Goal: Task Accomplishment & Management: Complete application form

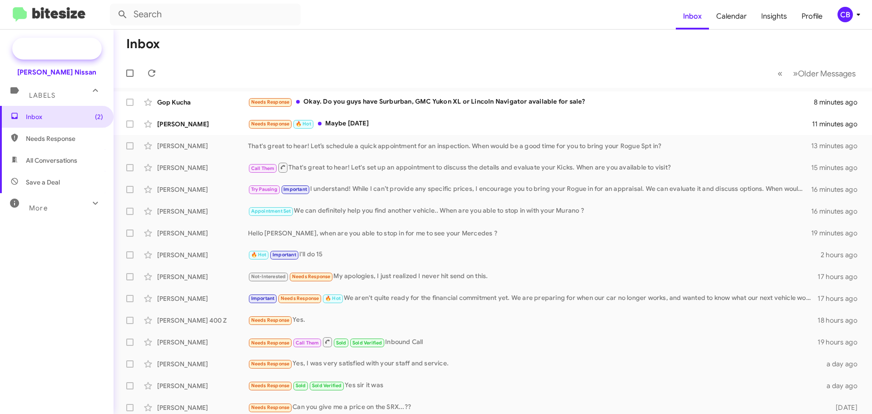
click at [59, 49] on span "Special Campaign" at bounding box center [67, 48] width 55 height 9
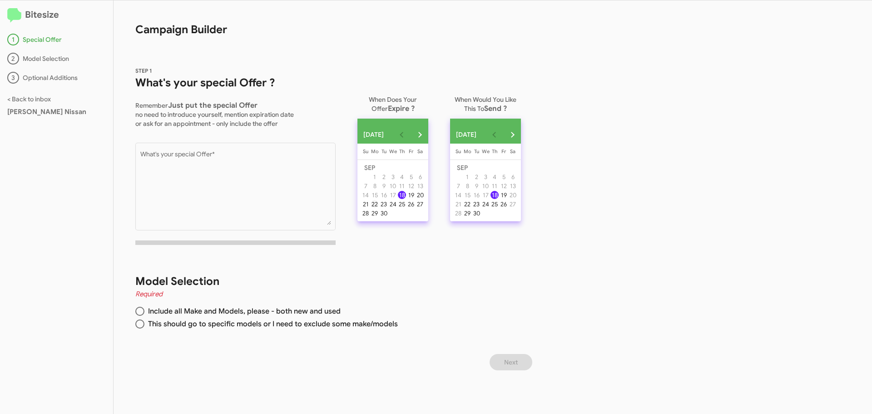
click at [379, 208] on div "22" at bounding box center [375, 204] width 8 height 8
click at [508, 198] on button "19" at bounding box center [503, 194] width 9 height 9
click at [386, 217] on div "30" at bounding box center [384, 213] width 8 height 8
click at [39, 16] on h2 "Bitesize" at bounding box center [56, 15] width 99 height 15
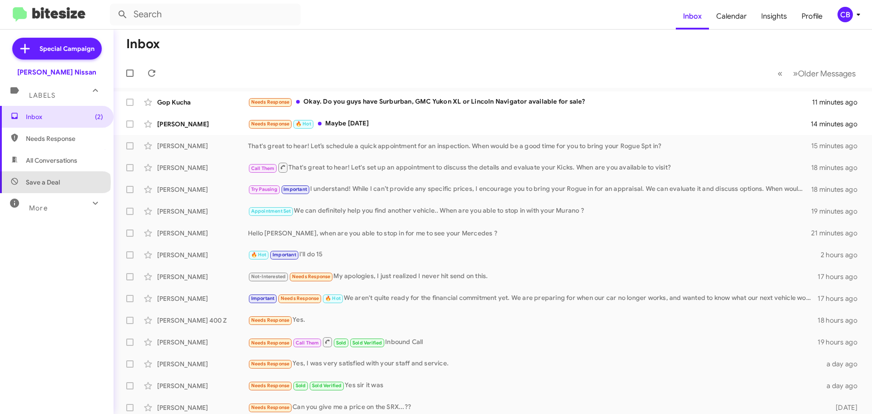
click at [55, 182] on span "Save a Deal" at bounding box center [43, 182] width 34 height 9
type input "in:not-interested"
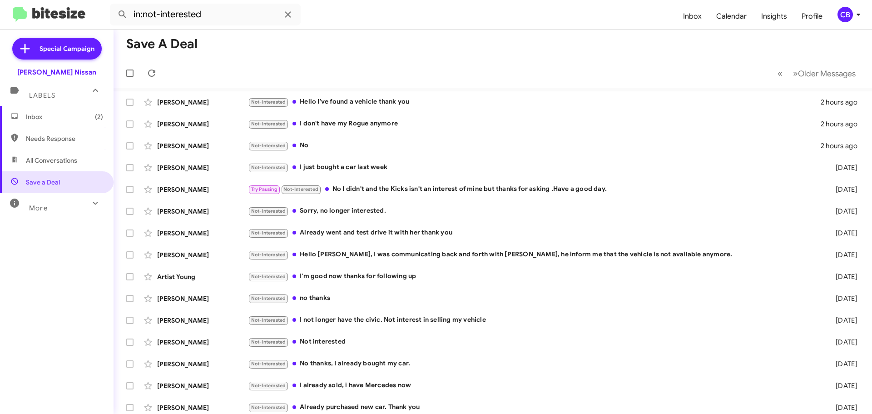
click at [23, 206] on div "More" at bounding box center [47, 204] width 81 height 17
click at [855, 15] on icon at bounding box center [858, 14] width 11 height 11
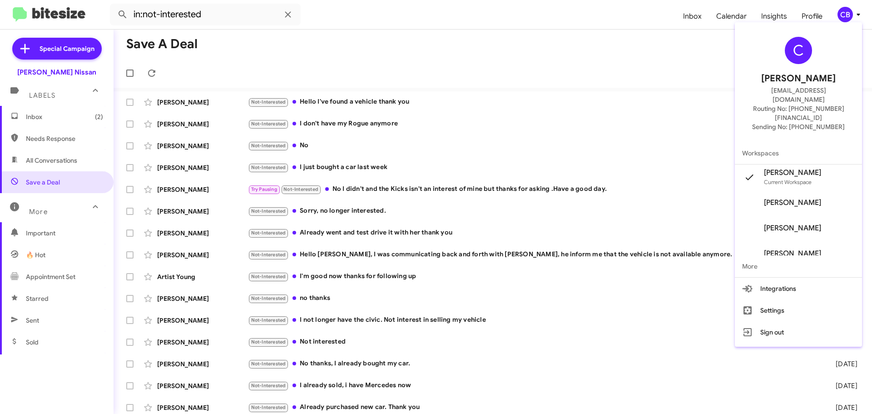
click at [724, 41] on div at bounding box center [436, 207] width 872 height 414
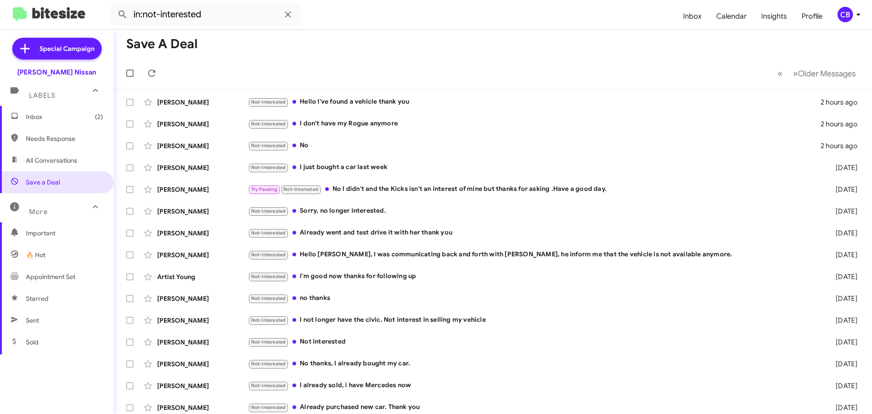
click at [841, 12] on div "CB" at bounding box center [844, 14] width 15 height 15
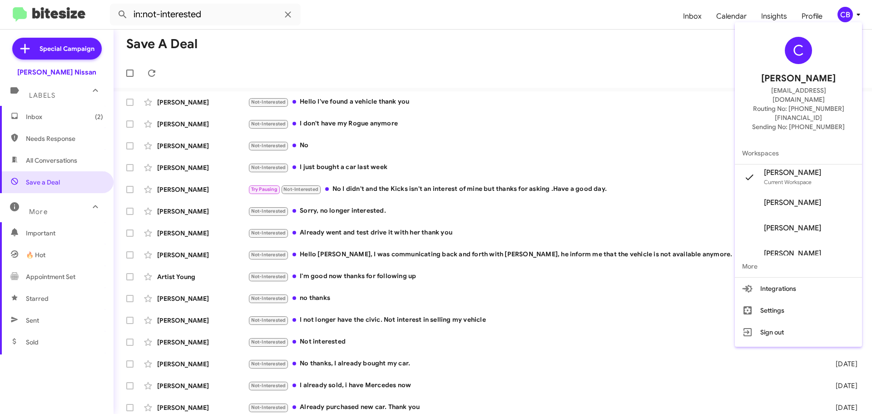
click at [769, 15] on div at bounding box center [436, 207] width 872 height 414
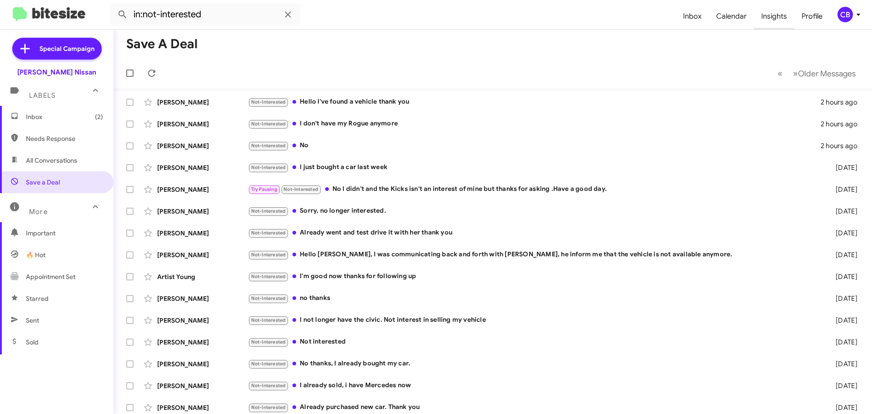
click at [771, 15] on span "Insights" at bounding box center [774, 16] width 40 height 26
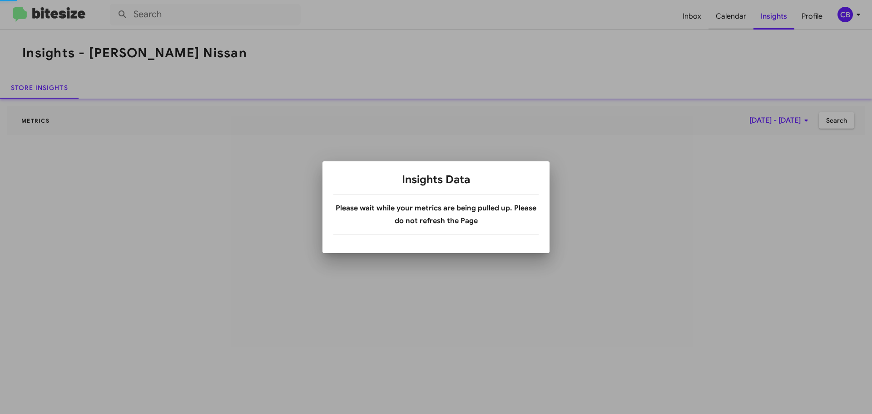
click at [723, 20] on div at bounding box center [436, 207] width 872 height 414
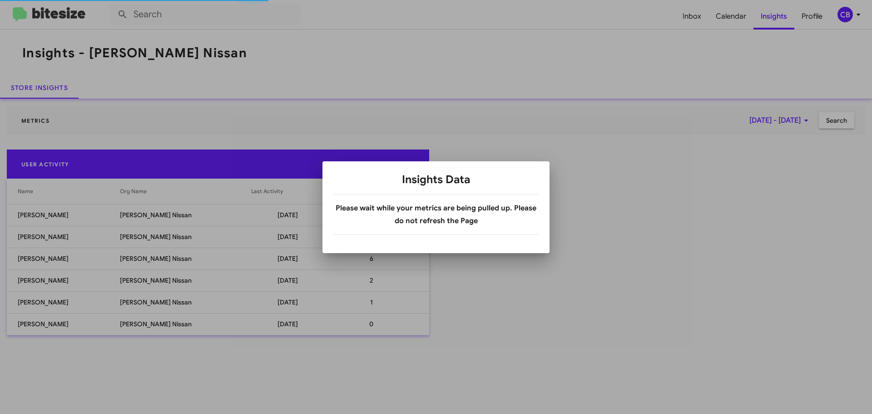
click at [558, 61] on div at bounding box center [436, 207] width 872 height 414
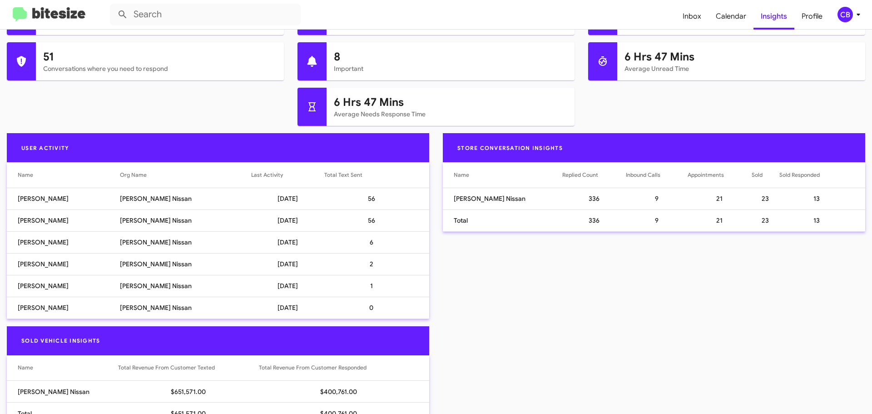
scroll to position [192, 0]
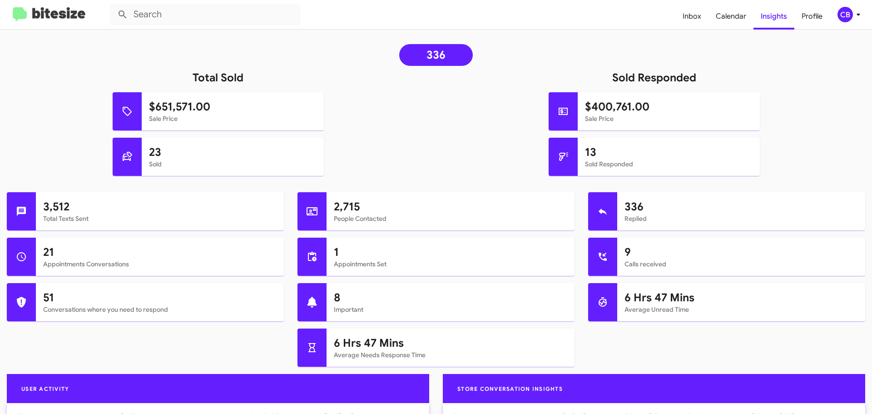
click at [56, 19] on img at bounding box center [49, 14] width 73 height 15
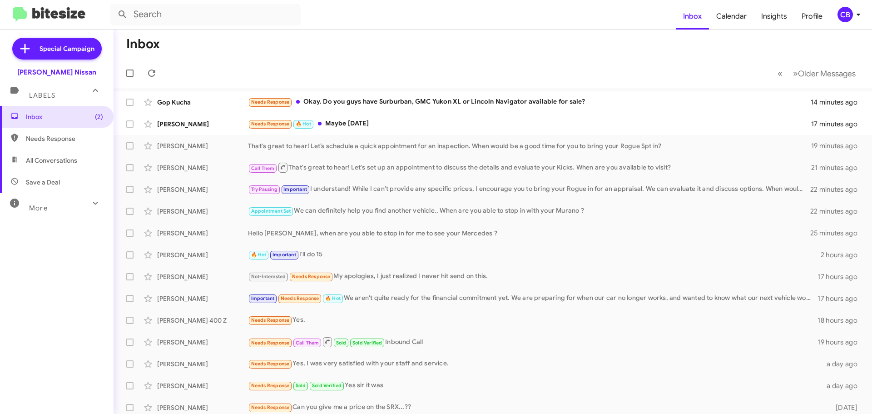
click at [59, 163] on span "All Conversations" at bounding box center [51, 160] width 51 height 9
type input "in:all-conversations"
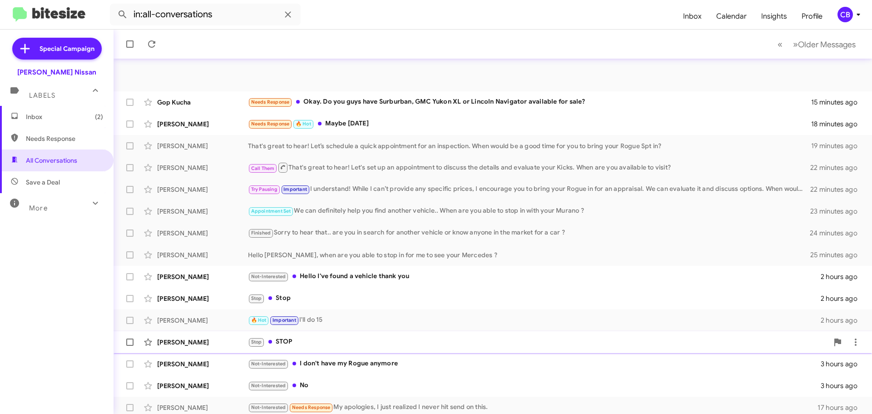
scroll to position [114, 0]
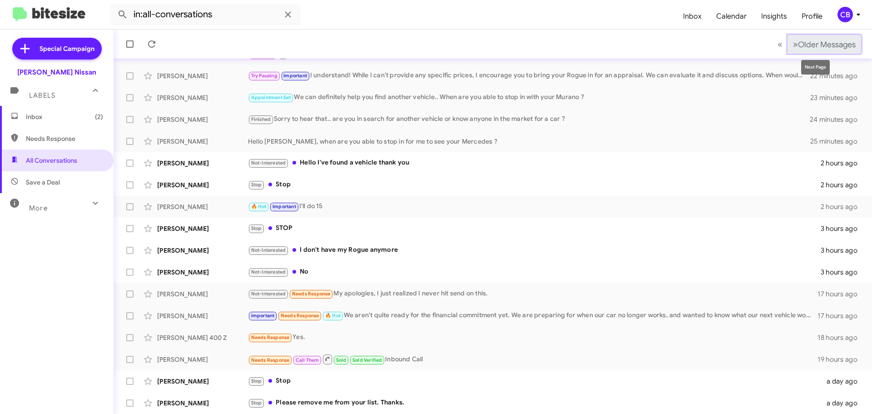
click at [825, 49] on span "Older Messages" at bounding box center [827, 45] width 58 height 10
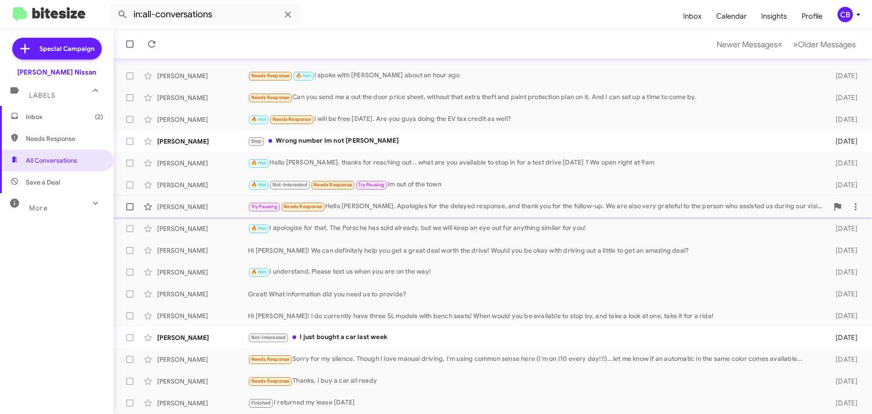
click at [183, 196] on span "[PERSON_NAME] Try Pausing Needs Response Hello [PERSON_NAME], Apologies for the…" at bounding box center [493, 207] width 758 height 22
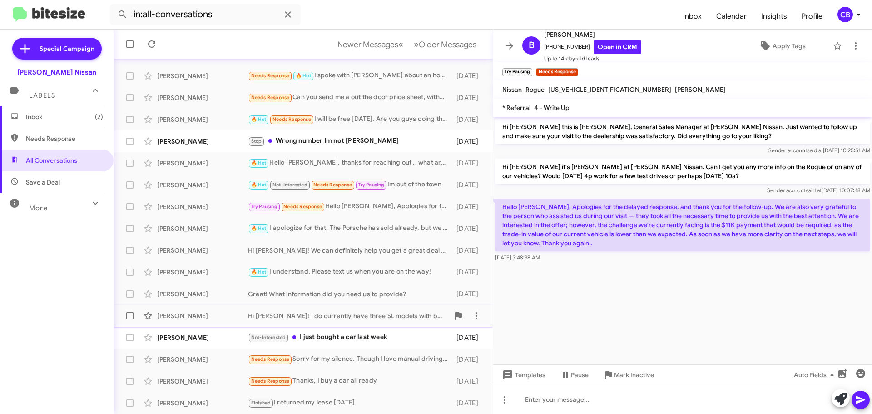
click at [190, 307] on div "[PERSON_NAME] Hi [PERSON_NAME]! I do currently have three SL models with bench …" at bounding box center [303, 316] width 365 height 18
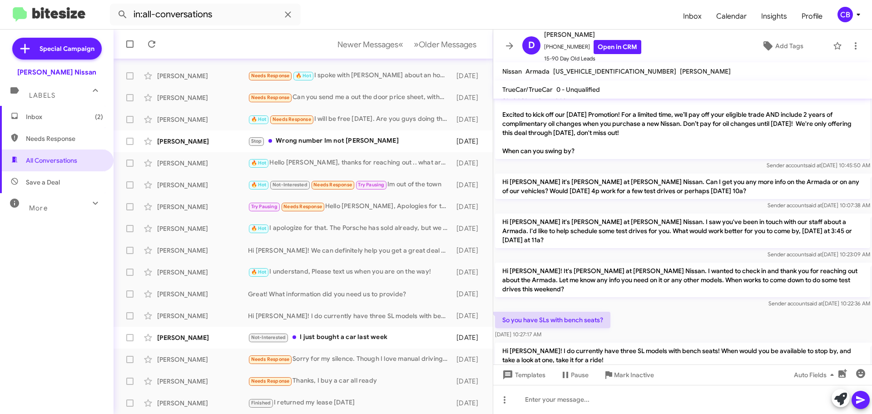
scroll to position [33, 0]
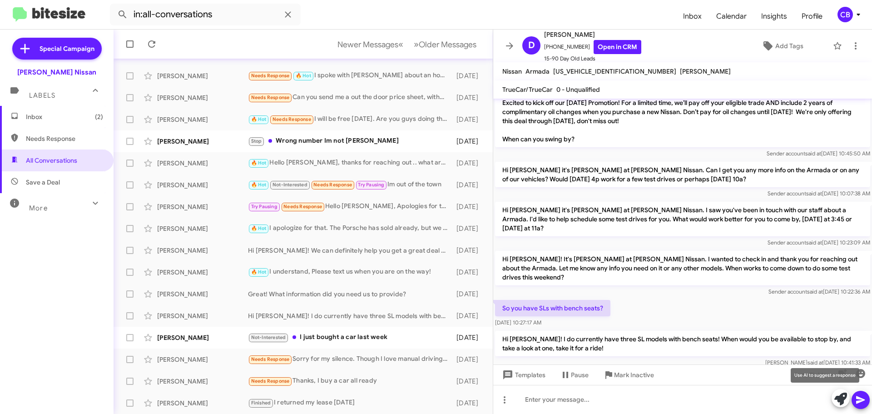
click at [838, 401] on icon at bounding box center [840, 398] width 13 height 13
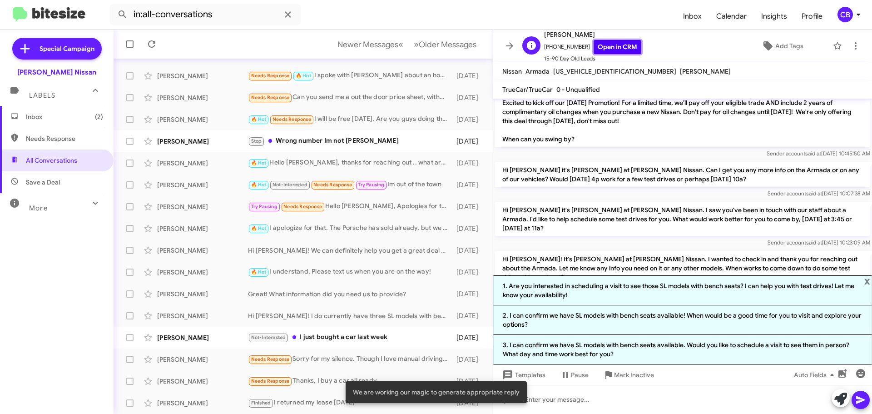
click at [608, 49] on link "Open in CRM" at bounding box center [618, 47] width 48 height 14
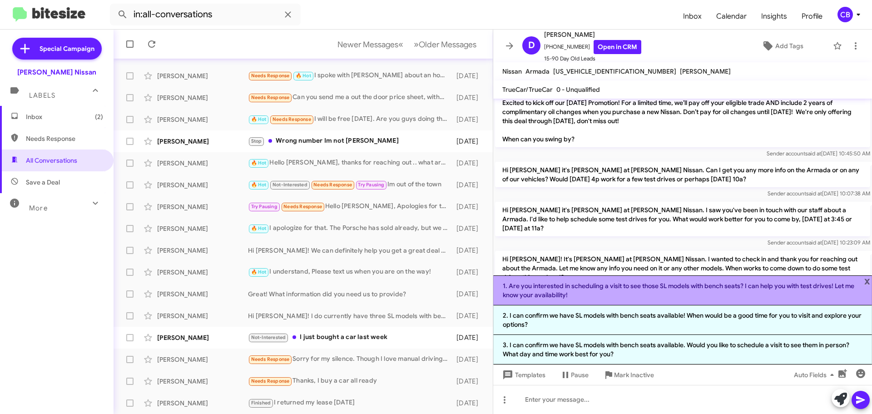
click at [552, 286] on li "1. Are you interested in scheduling a visit to see those SL models with bench s…" at bounding box center [682, 290] width 379 height 30
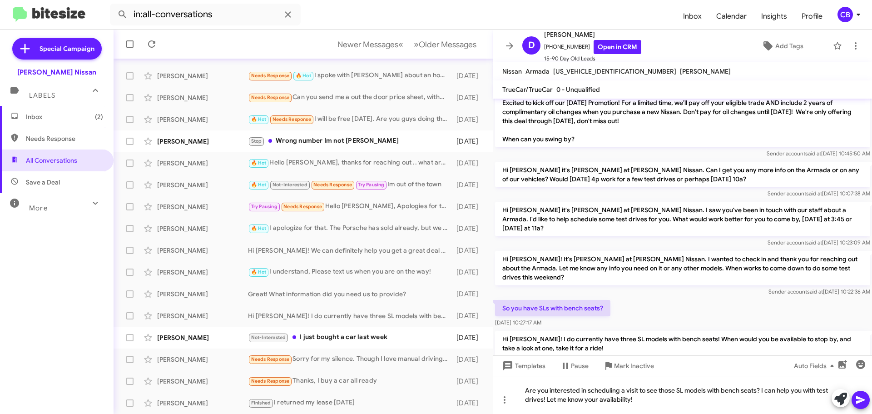
click at [857, 403] on icon at bounding box center [860, 399] width 11 height 11
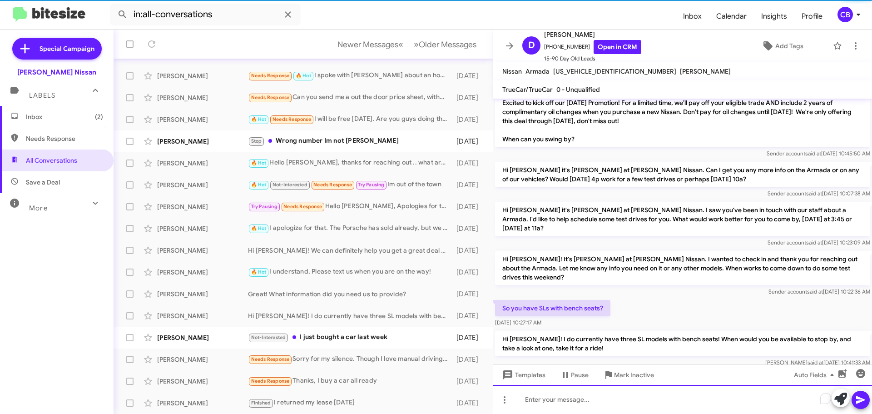
scroll to position [75, 0]
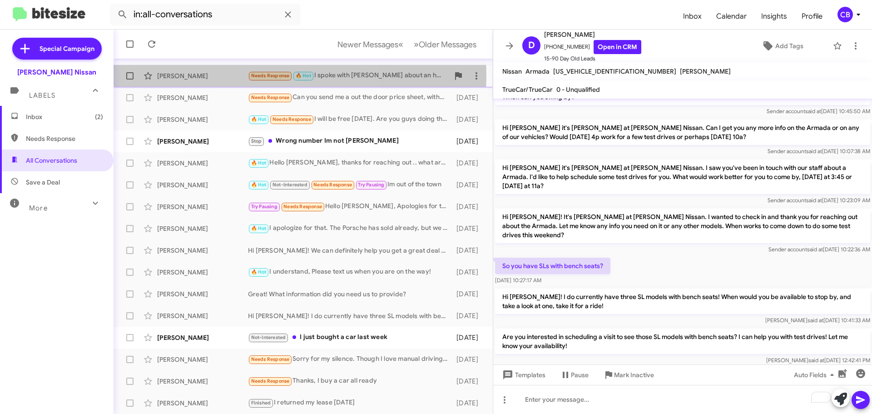
click at [202, 76] on div "[PERSON_NAME]" at bounding box center [202, 75] width 91 height 9
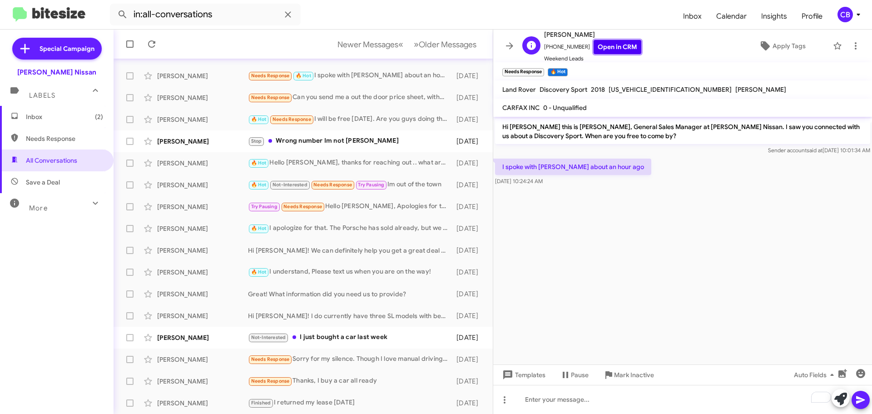
click at [621, 46] on link "Open in CRM" at bounding box center [618, 47] width 48 height 14
drag, startPoint x: 630, startPoint y: 181, endPoint x: 497, endPoint y: 125, distance: 143.9
click at [497, 125] on div "Hi [PERSON_NAME] this is [PERSON_NAME], General Sales Manager at [PERSON_NAME] …" at bounding box center [682, 152] width 379 height 71
copy div "Hi [PERSON_NAME] this is [PERSON_NAME], General Sales Manager at [PERSON_NAME] …"
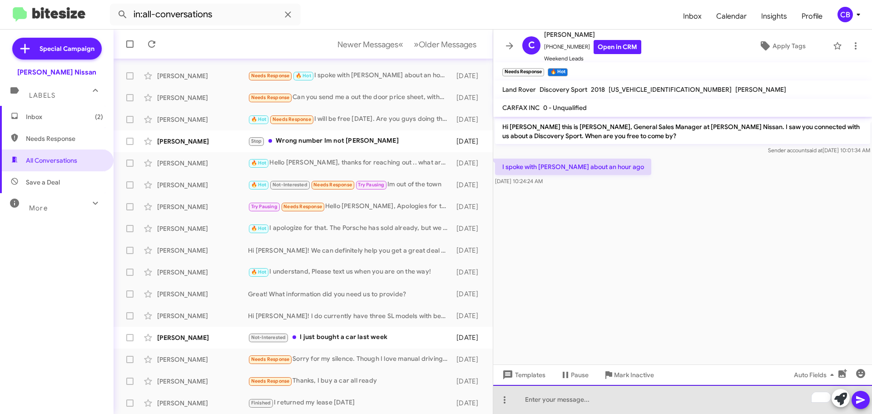
click at [534, 395] on div "To enrich screen reader interactions, please activate Accessibility in Grammarl…" at bounding box center [682, 399] width 379 height 29
paste div "To enrich screen reader interactions, please activate Accessibility in Grammarl…"
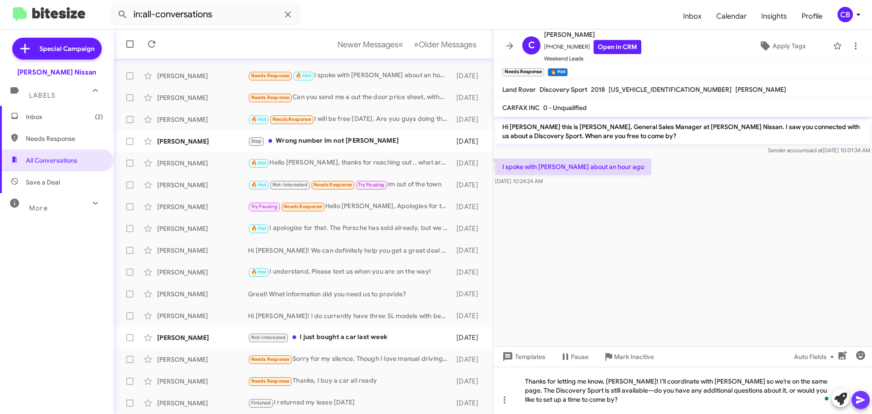
click at [860, 399] on icon at bounding box center [860, 400] width 9 height 8
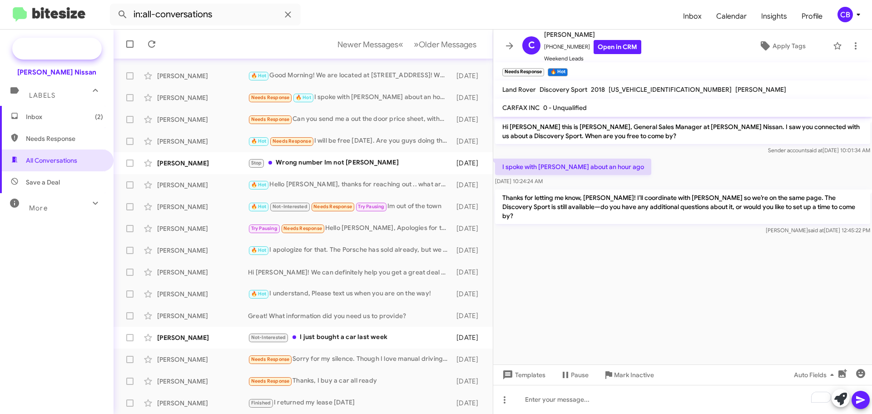
click at [49, 50] on span "Special Campaign" at bounding box center [67, 48] width 55 height 9
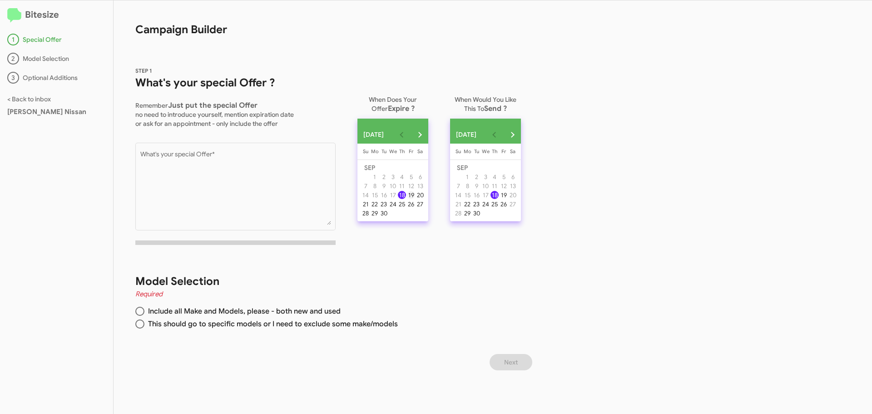
click at [415, 198] on div "19" at bounding box center [411, 195] width 8 height 8
click at [508, 198] on div "19" at bounding box center [504, 195] width 8 height 8
click at [499, 197] on div "18" at bounding box center [494, 195] width 8 height 8
click at [387, 217] on div "30" at bounding box center [384, 213] width 8 height 8
click at [551, 233] on div "Bitesize 1 Special Offer 2 Model Selection 3 Optional Additions < Back to inbox…" at bounding box center [436, 206] width 872 height 413
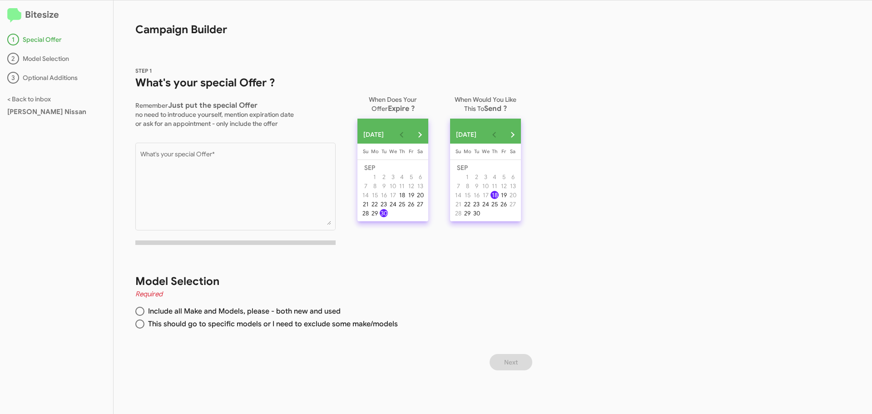
click at [135, 310] on div "Model Selection Required Include all Make and Models, please - both new and use…" at bounding box center [325, 303] width 422 height 102
click at [139, 311] on span at bounding box center [139, 311] width 9 height 9
click at [139, 311] on input "Include all Make and Models, please - both new and used" at bounding box center [139, 311] width 9 height 9
radio input "true"
click at [140, 324] on span at bounding box center [139, 323] width 9 height 9
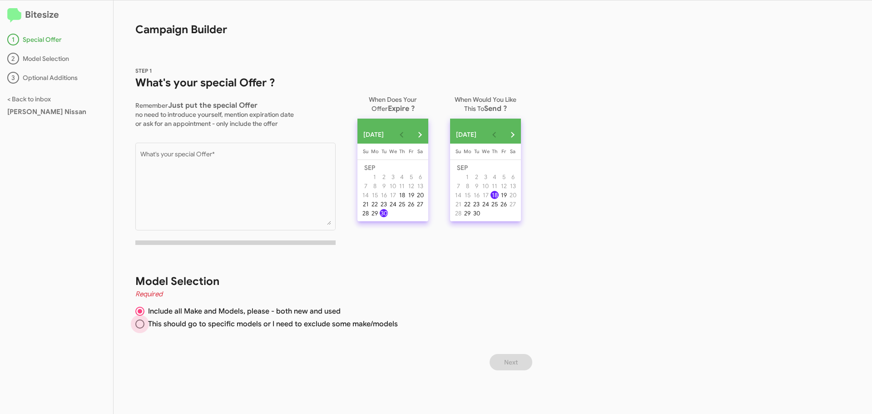
click at [140, 324] on input "This should go to specific models or I need to exclude some make/models" at bounding box center [139, 323] width 9 height 9
radio input "true"
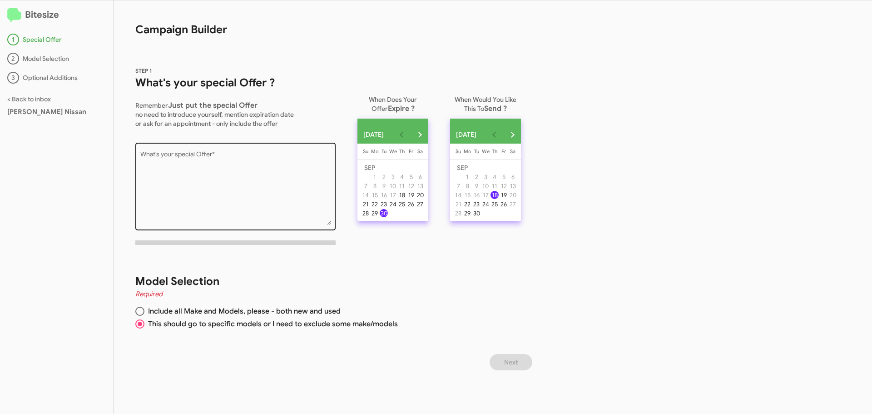
click at [236, 169] on textarea "What's your special Offer *" at bounding box center [235, 188] width 191 height 74
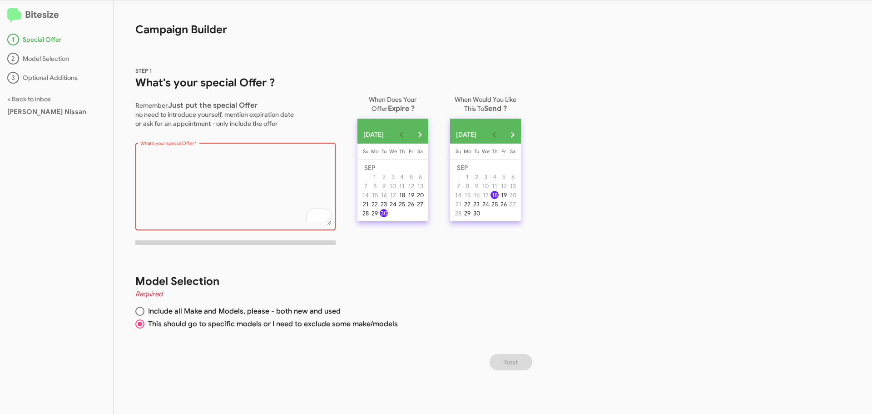
paste textarea "🏈 Score big at [PERSON_NAME] Nissan! Get great deals on new rides + 110% of KBB…"
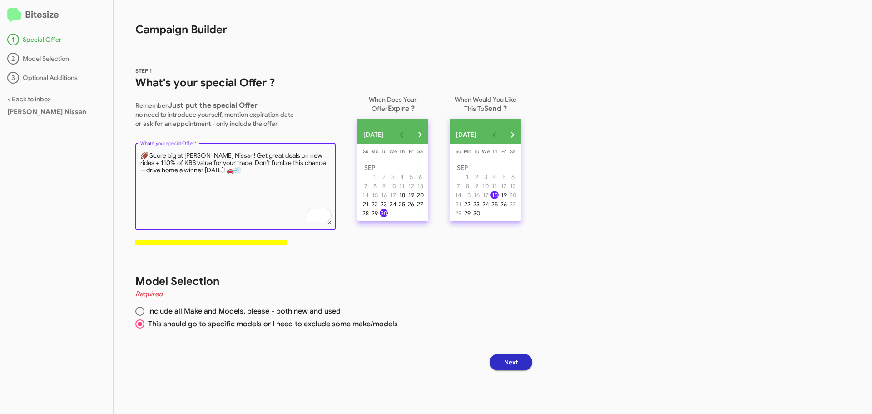
type textarea "🏈 Score big at [PERSON_NAME] Nissan! Get great deals on new rides + 110% of KBB…"
click at [516, 361] on span "Next" at bounding box center [511, 362] width 14 height 16
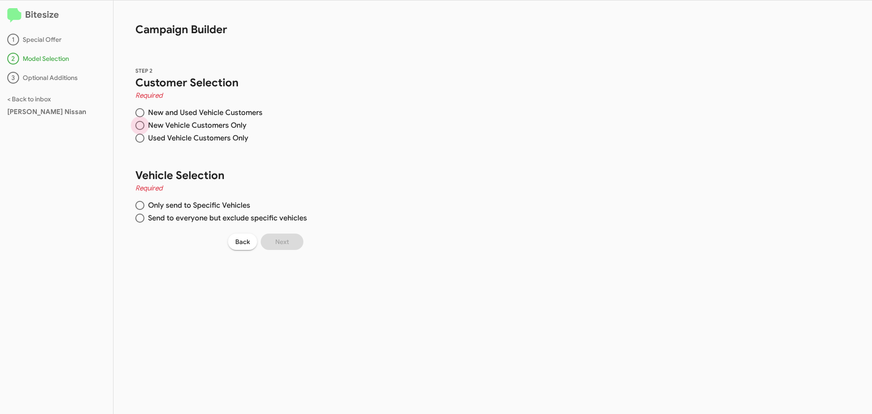
click at [178, 126] on span "New Vehicle Customers Only" at bounding box center [195, 125] width 102 height 9
click at [144, 126] on input "New Vehicle Customers Only" at bounding box center [139, 125] width 9 height 9
radio input "true"
click at [170, 203] on span "Only send to Specific Vehicles" at bounding box center [197, 205] width 106 height 9
click at [144, 203] on input "Only send to Specific Vehicles" at bounding box center [139, 205] width 9 height 9
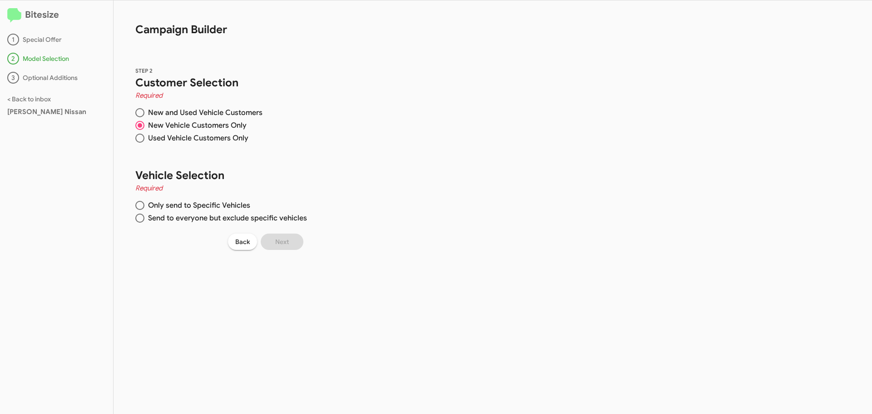
radio input "true"
click at [171, 217] on span "Send to everyone but exclude specific vehicles" at bounding box center [225, 217] width 163 height 9
click at [144, 217] on input "Send to everyone but exclude specific vehicles" at bounding box center [139, 217] width 9 height 9
radio input "true"
click at [218, 203] on span "Only send to Specific Vehicles" at bounding box center [197, 205] width 106 height 9
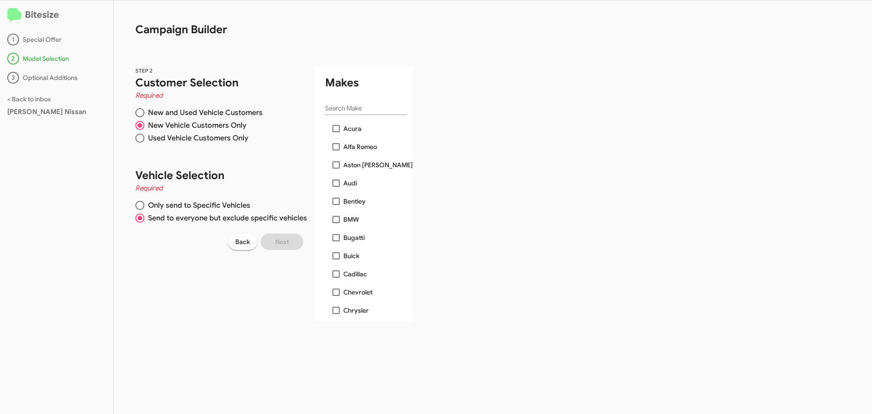
click at [144, 203] on input "Only send to Specific Vehicles" at bounding box center [139, 205] width 9 height 9
radio input "true"
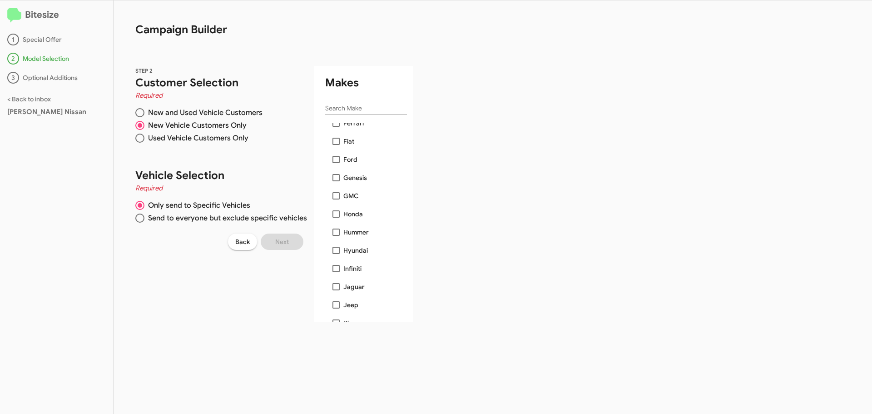
scroll to position [272, 0]
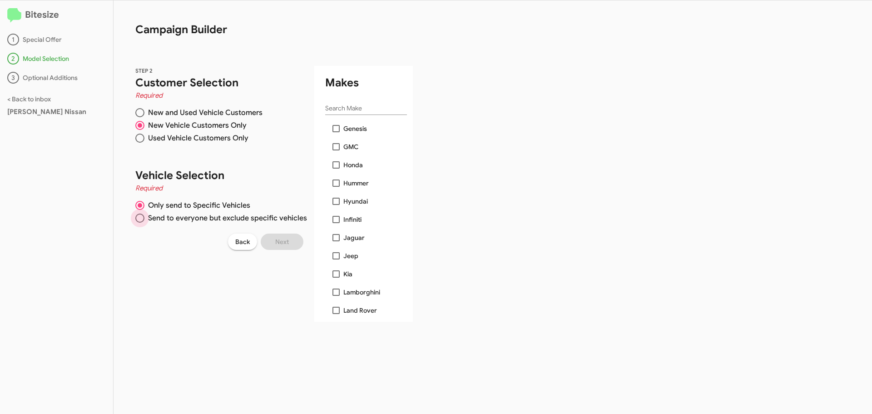
click at [269, 220] on span "Send to everyone but exclude specific vehicles" at bounding box center [225, 217] width 163 height 9
click at [144, 220] on input "Send to everyone but exclude specific vehicles" at bounding box center [139, 217] width 9 height 9
radio input "true"
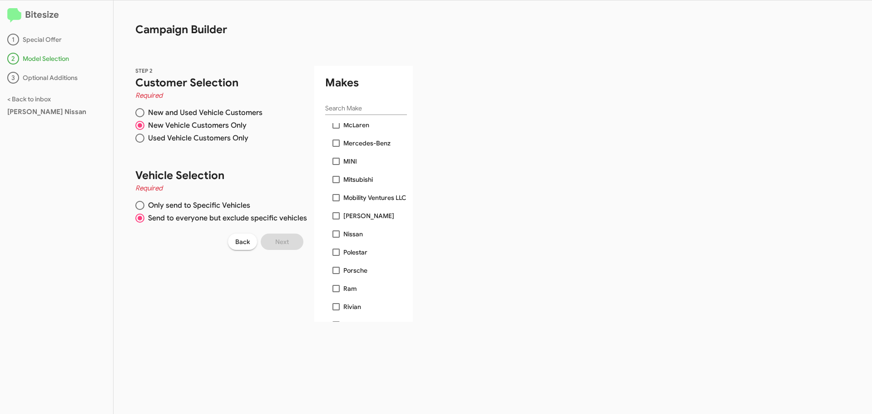
scroll to position [680, 0]
click at [335, 139] on div "Acura Alfa Romeo Aston [PERSON_NAME] Audi Bentley BMW Bugatti Buick Cadillac Ch…" at bounding box center [369, 222] width 88 height 198
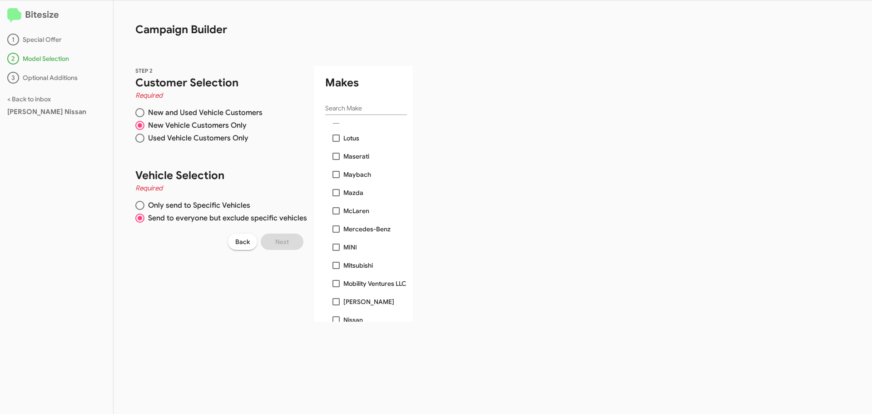
scroll to position [500, 0]
click at [334, 317] on span at bounding box center [335, 319] width 7 height 7
click at [336, 323] on input "Nissan" at bounding box center [336, 323] width 0 height 0
checkbox input "true"
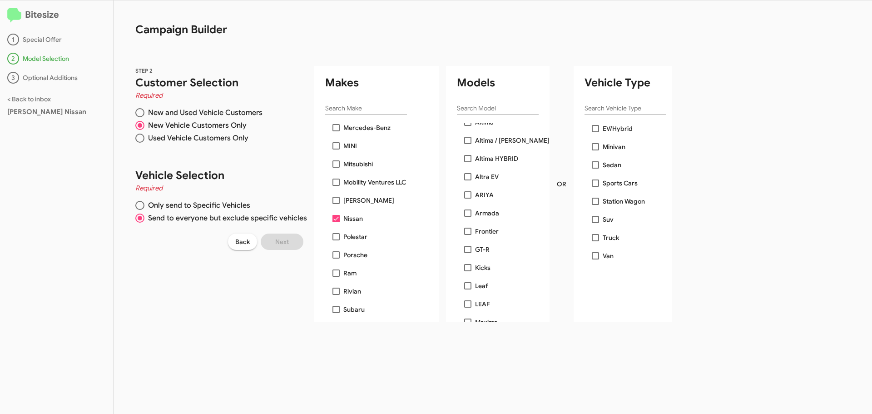
scroll to position [45, 0]
click at [464, 229] on span at bounding box center [467, 228] width 7 height 7
click at [467, 232] on input "GT-R" at bounding box center [467, 232] width 0 height 0
checkbox input "true"
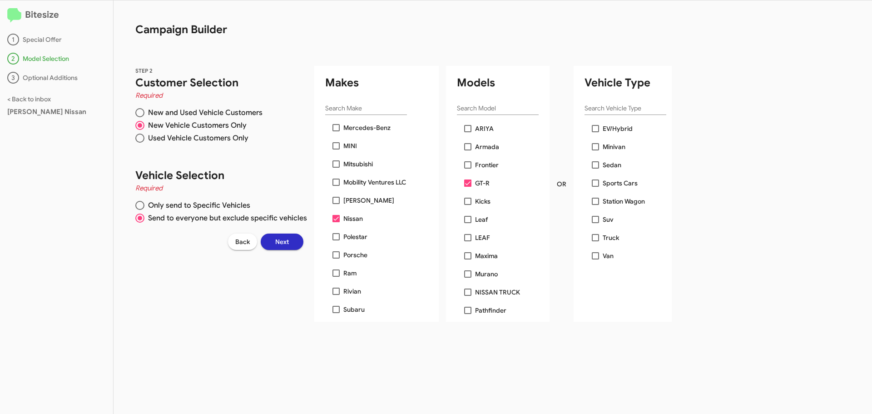
click at [464, 236] on span at bounding box center [467, 237] width 7 height 7
click at [467, 241] on input "LEAF" at bounding box center [467, 241] width 0 height 0
checkbox input "true"
click at [464, 220] on span at bounding box center [467, 219] width 7 height 7
click at [467, 223] on input "Leaf" at bounding box center [467, 223] width 0 height 0
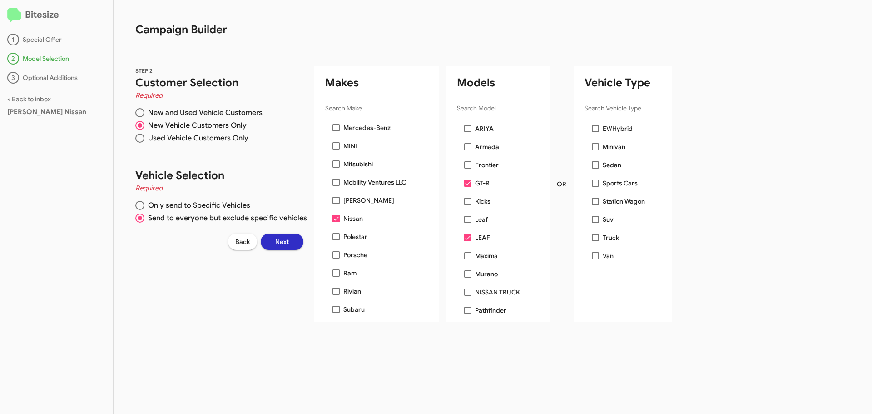
checkbox input "true"
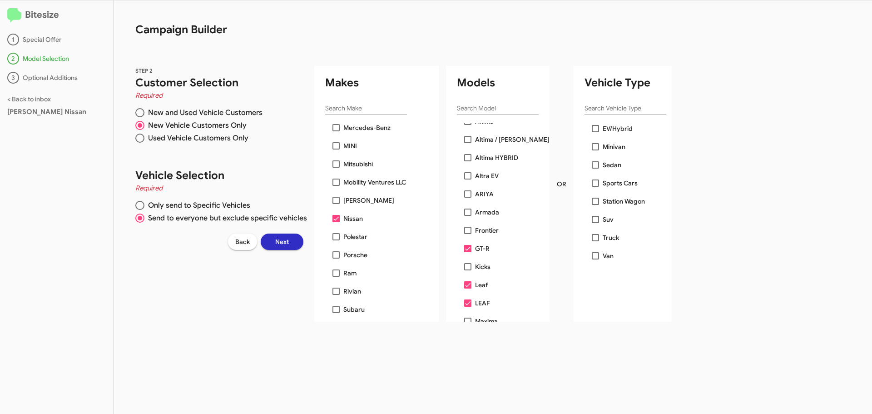
scroll to position [0, 0]
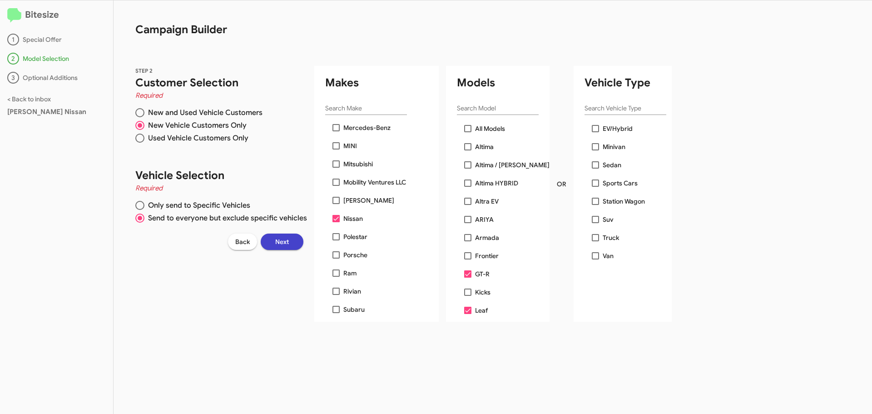
click at [283, 247] on span "Next" at bounding box center [282, 241] width 14 height 16
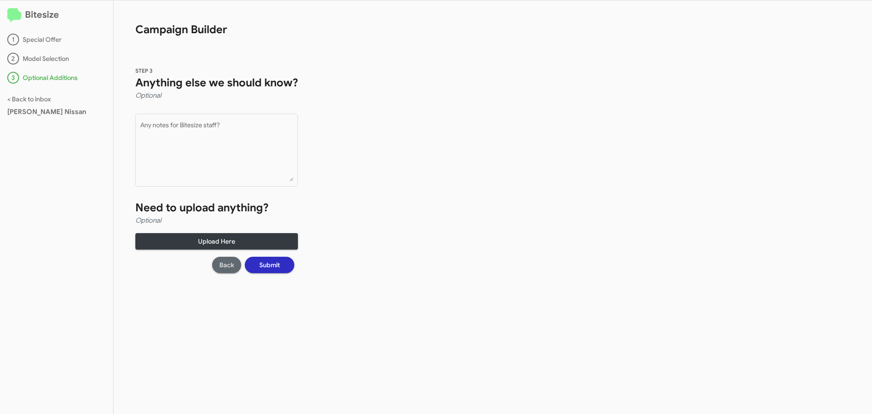
click at [230, 266] on span "Back" at bounding box center [226, 265] width 15 height 16
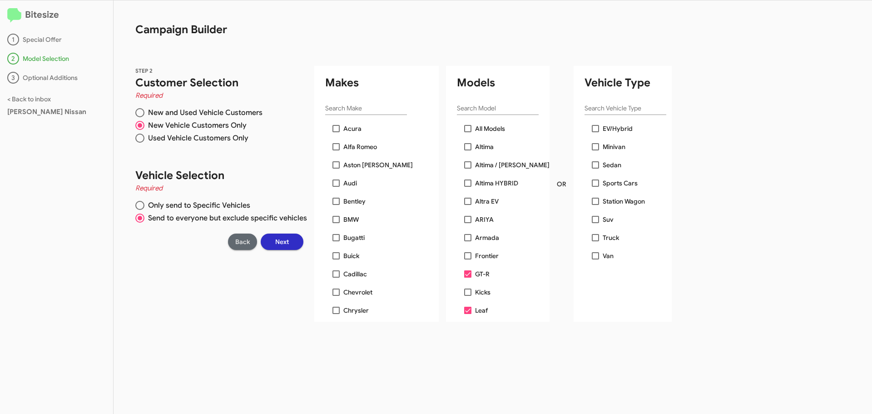
click at [241, 248] on span "Back" at bounding box center [242, 241] width 15 height 16
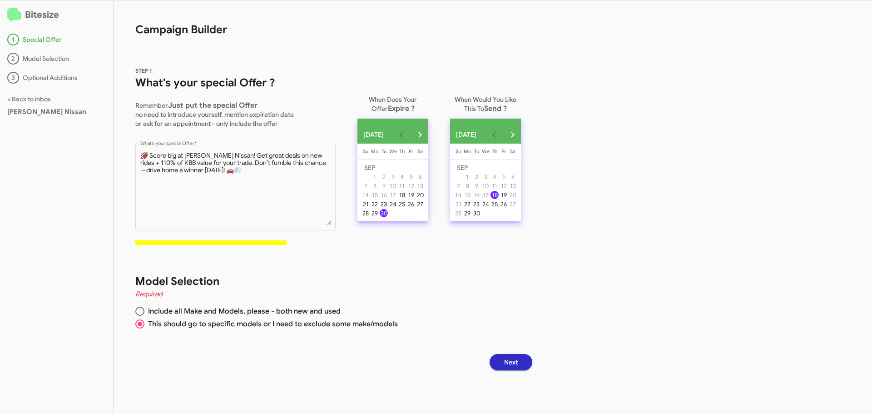
click at [388, 208] on div "23" at bounding box center [384, 204] width 8 height 8
click at [512, 355] on span "Next" at bounding box center [511, 362] width 14 height 16
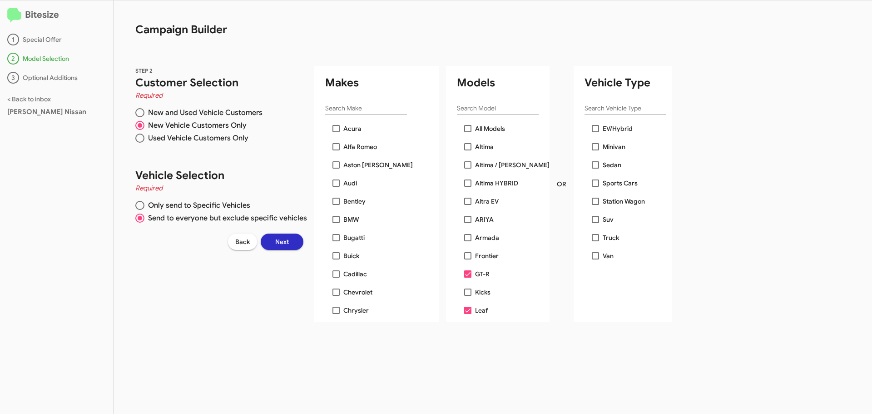
click at [277, 243] on span "Next" at bounding box center [282, 241] width 14 height 16
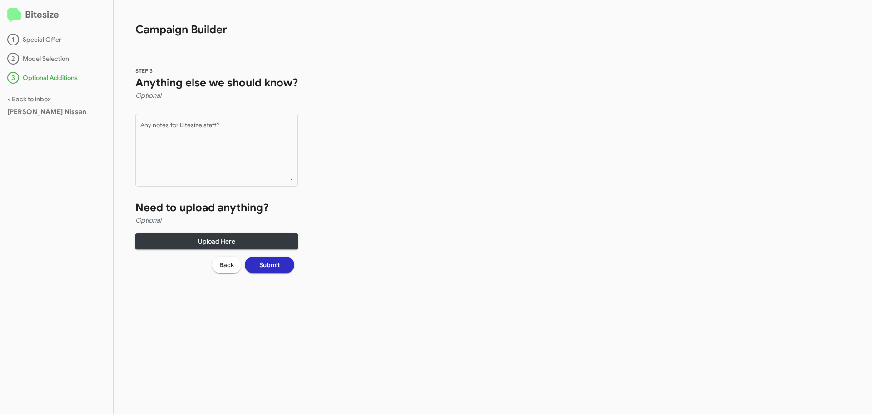
click at [280, 261] on span "Submit" at bounding box center [269, 265] width 20 height 16
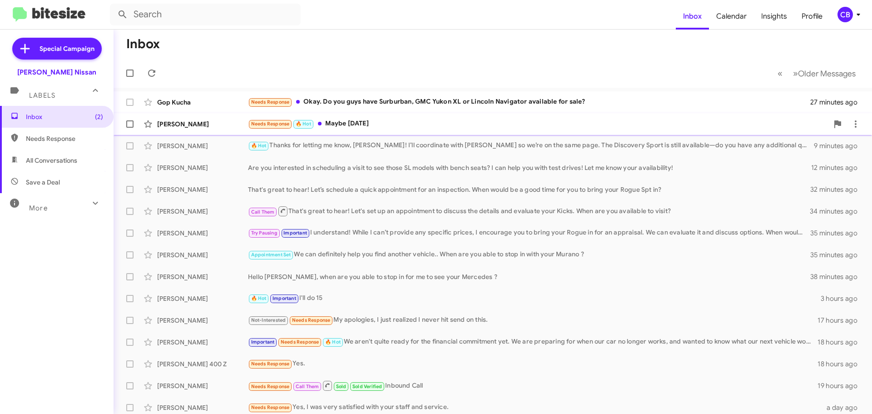
click at [197, 123] on div "[PERSON_NAME]" at bounding box center [202, 123] width 91 height 9
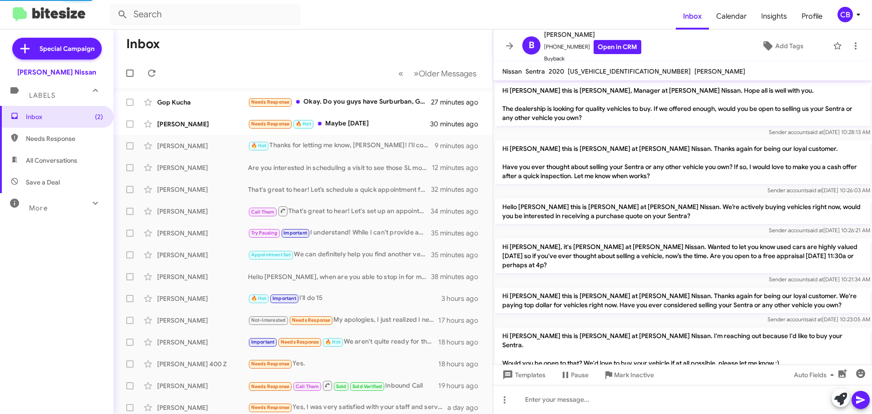
scroll to position [335, 0]
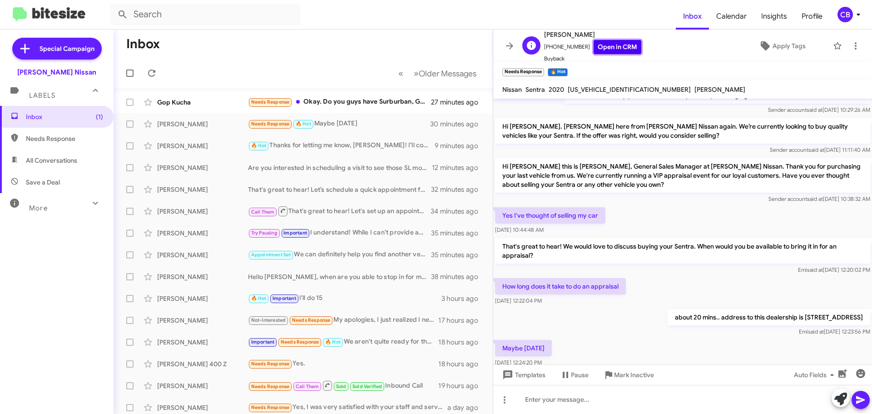
click at [609, 50] on link "Open in CRM" at bounding box center [618, 47] width 48 height 14
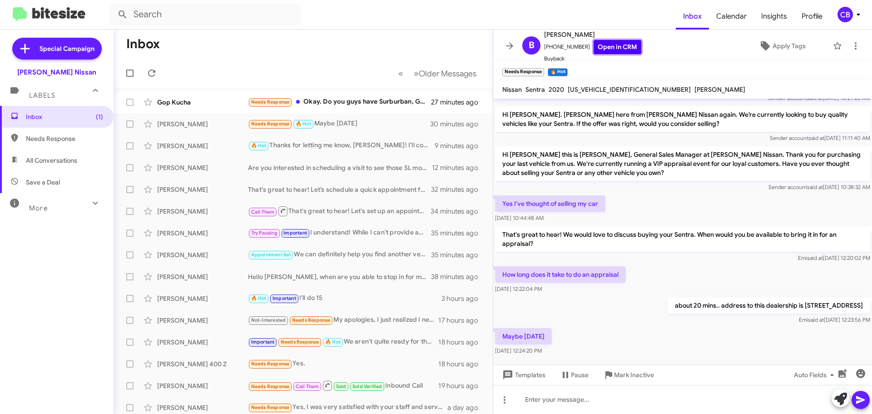
scroll to position [353, 0]
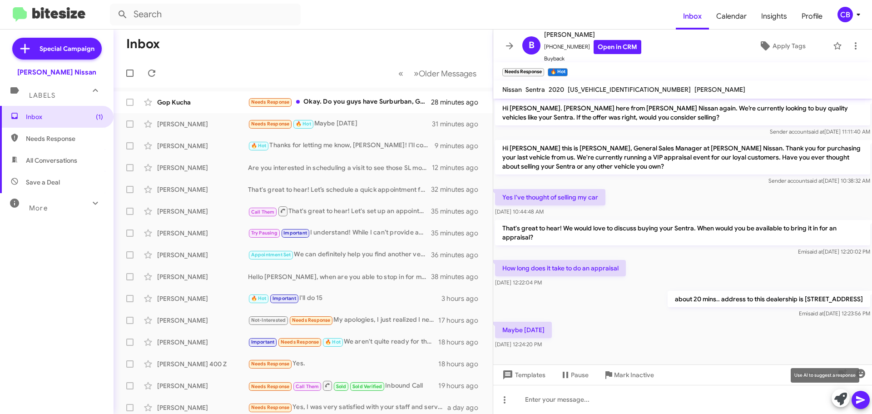
click at [840, 397] on icon at bounding box center [840, 398] width 13 height 13
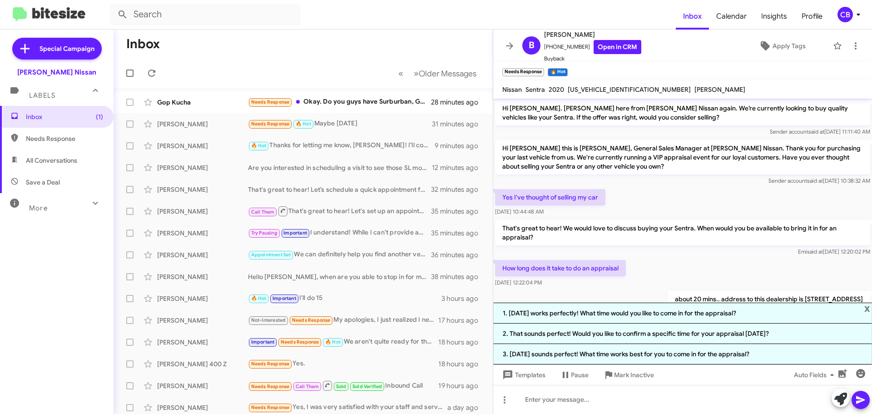
drag, startPoint x: 610, startPoint y: 313, endPoint x: 624, endPoint y: 323, distance: 17.4
click at [610, 312] on li "1. [DATE] works perfectly! What time would you like to come in for the appraisa…" at bounding box center [682, 312] width 379 height 21
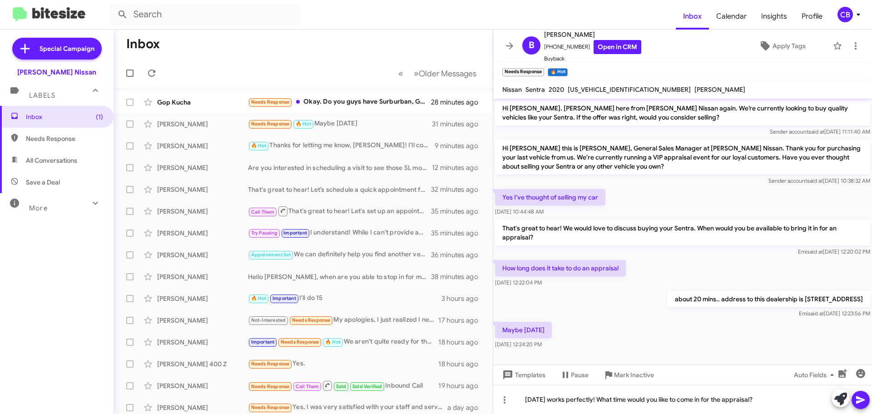
click at [856, 398] on icon at bounding box center [860, 400] width 9 height 8
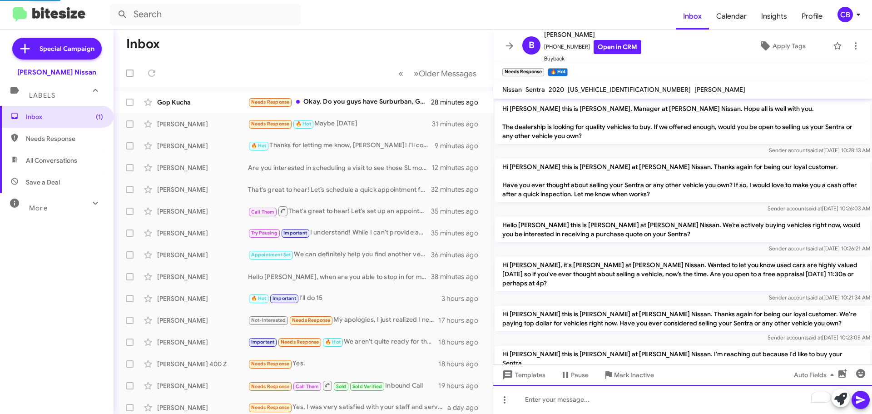
scroll to position [386, 0]
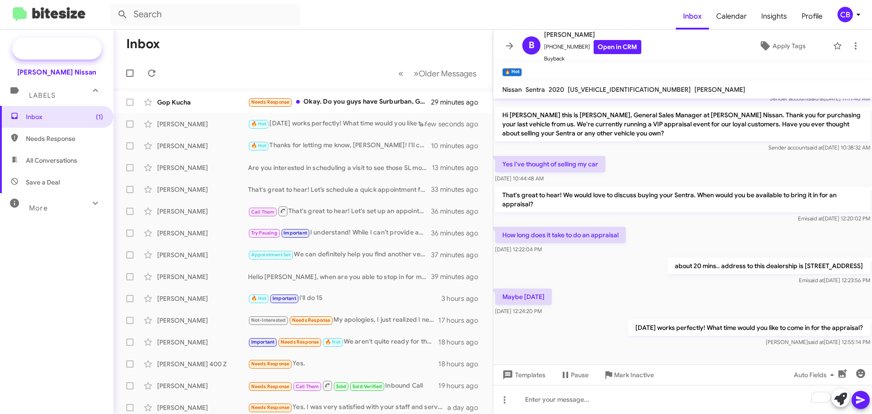
click at [58, 53] on span "Special Campaign" at bounding box center [67, 48] width 55 height 9
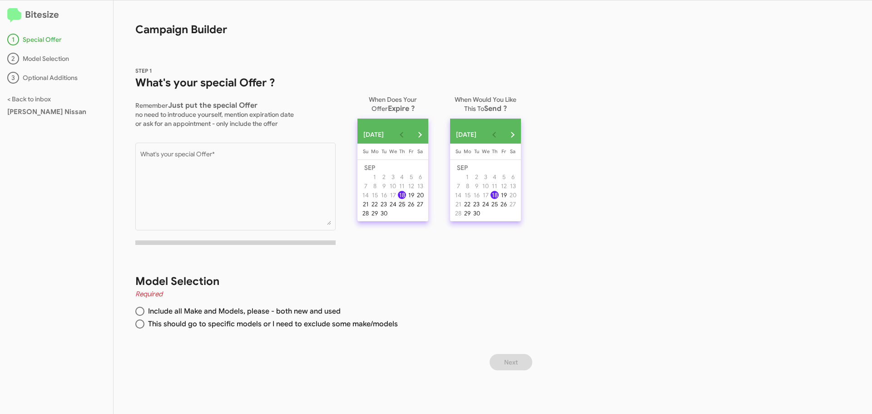
click at [406, 208] on div "25" at bounding box center [402, 204] width 8 height 8
click at [499, 208] on div "25" at bounding box center [494, 204] width 8 height 8
click at [388, 217] on div "30" at bounding box center [384, 213] width 8 height 8
click at [412, 259] on div "Model Selection Required Include all Make and Models, please - both new and use…" at bounding box center [325, 303] width 422 height 102
